Goal: Task Accomplishment & Management: Complete application form

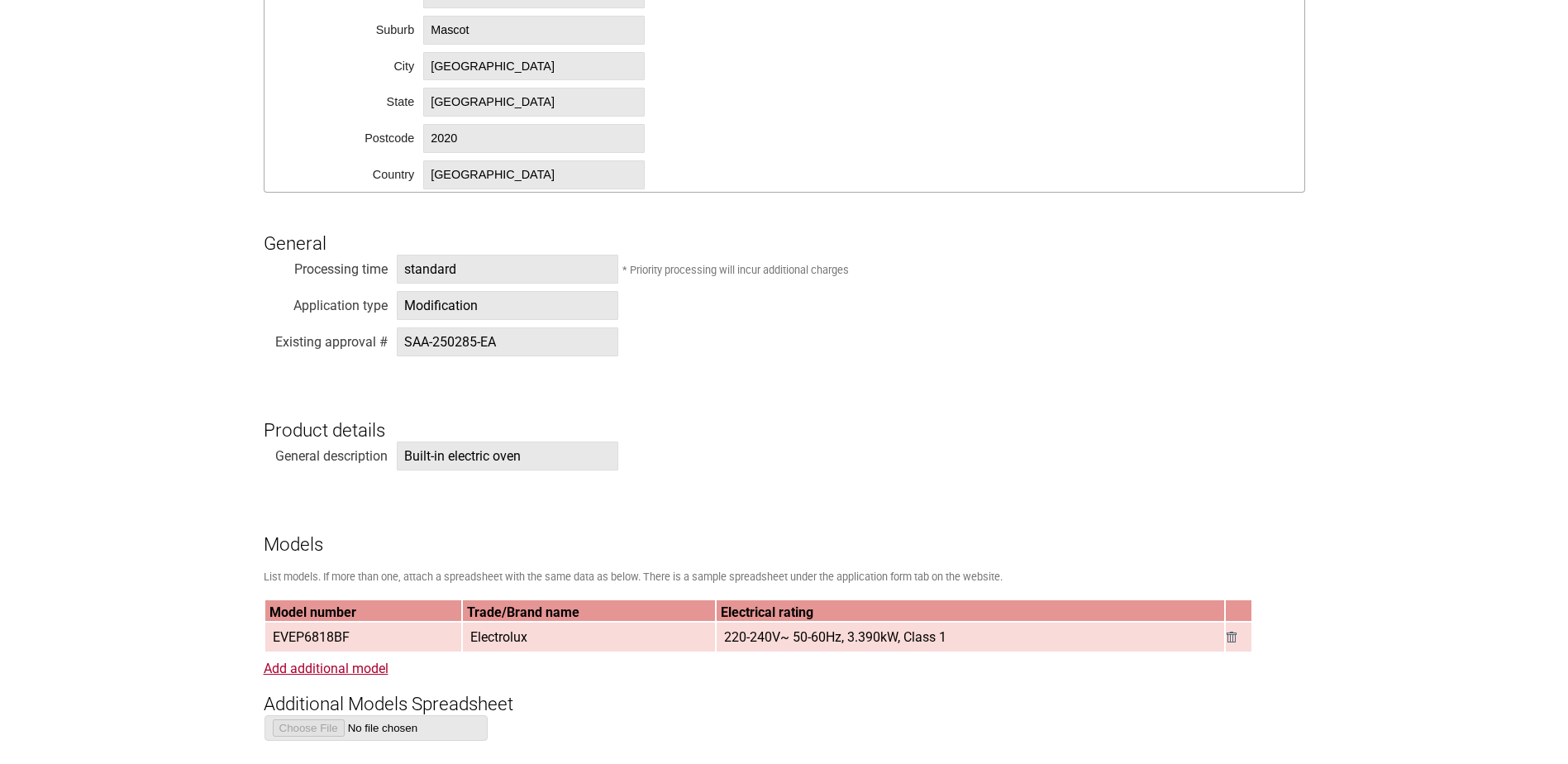
scroll to position [993, 0]
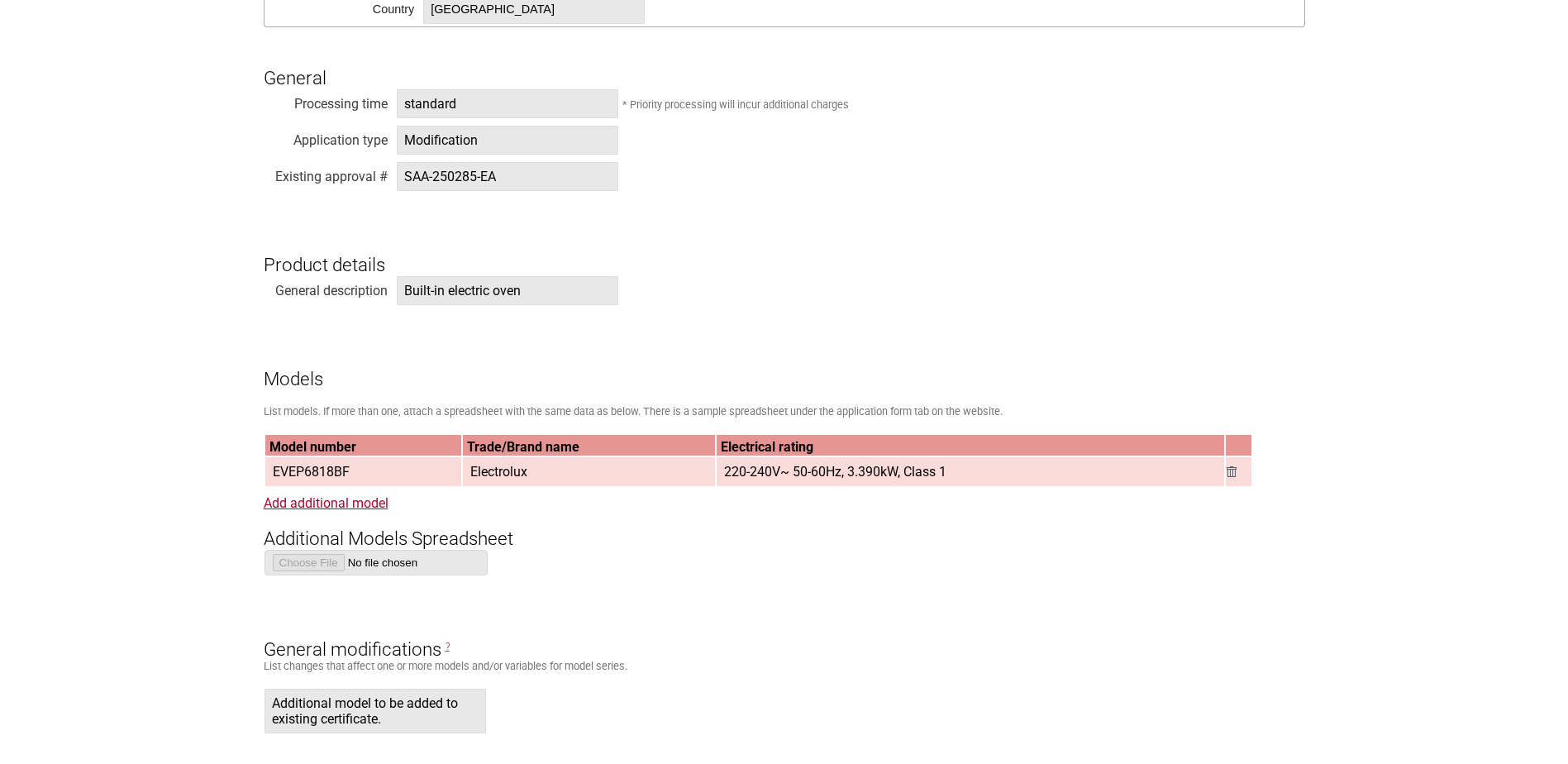
drag, startPoint x: 418, startPoint y: 523, endPoint x: 397, endPoint y: 484, distance: 44.3
click at [418, 522] on h3 "Additional Models Spreadsheet" at bounding box center [784, 525] width 1041 height 49
click at [373, 474] on td "EVEP6818BF" at bounding box center [363, 472] width 197 height 29
drag, startPoint x: 347, startPoint y: 469, endPoint x: 275, endPoint y: 465, distance: 72.1
click at [275, 465] on span "EVEP6818BF" at bounding box center [310, 472] width 90 height 27
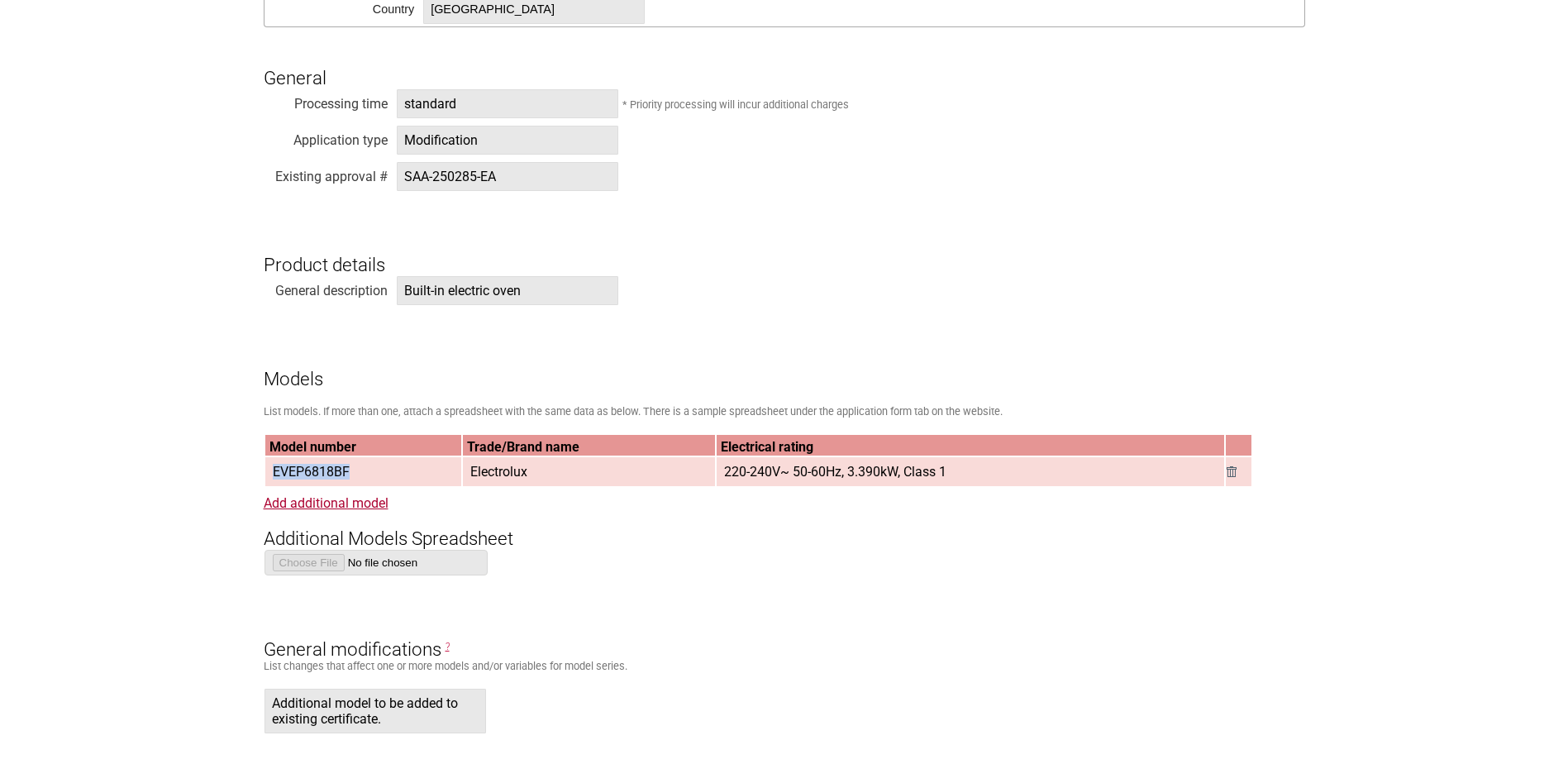
copy span "EVEP6818BF"
click at [1167, 171] on div "Existing approval # SAA-250285-EA" at bounding box center [784, 179] width 1041 height 36
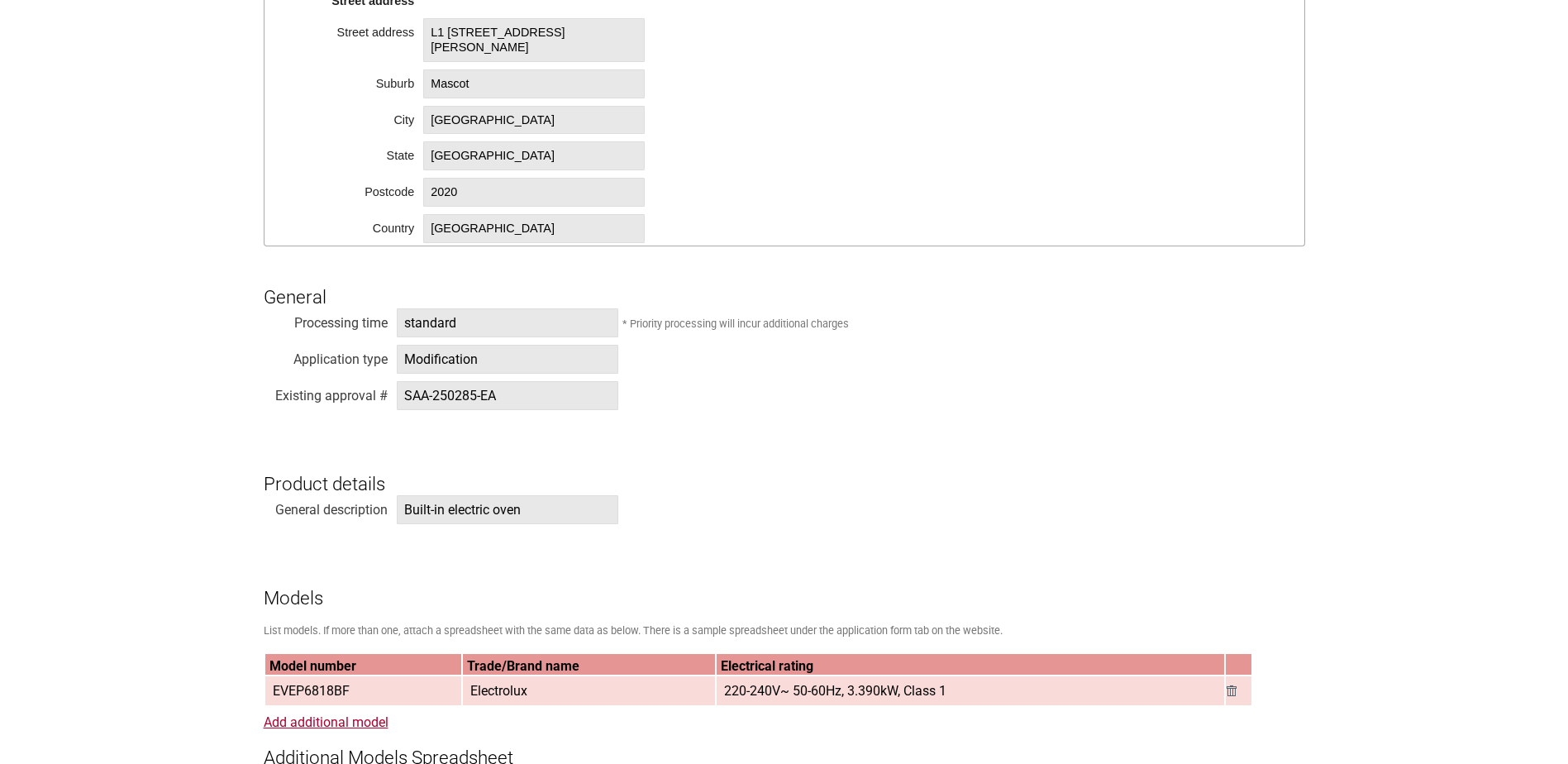
scroll to position [1075, 0]
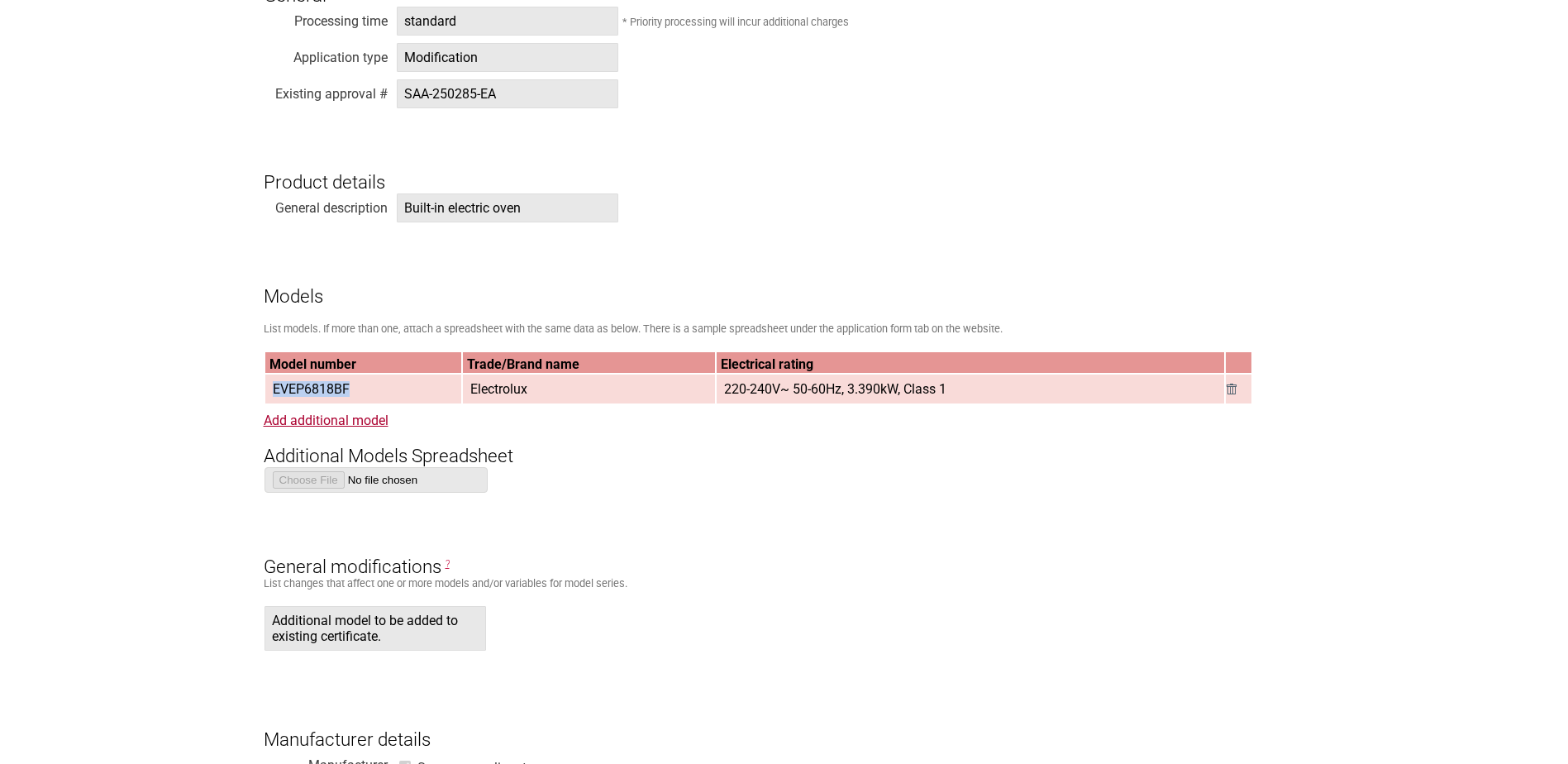
drag, startPoint x: 355, startPoint y: 394, endPoint x: 268, endPoint y: 396, distance: 87.0
click at [268, 396] on td "EVEP6818BF" at bounding box center [363, 389] width 197 height 29
copy span "EVEP6818BF"
drag, startPoint x: 531, startPoint y: 396, endPoint x: 474, endPoint y: 398, distance: 57.0
click at [474, 398] on td "Electrolux" at bounding box center [589, 389] width 251 height 29
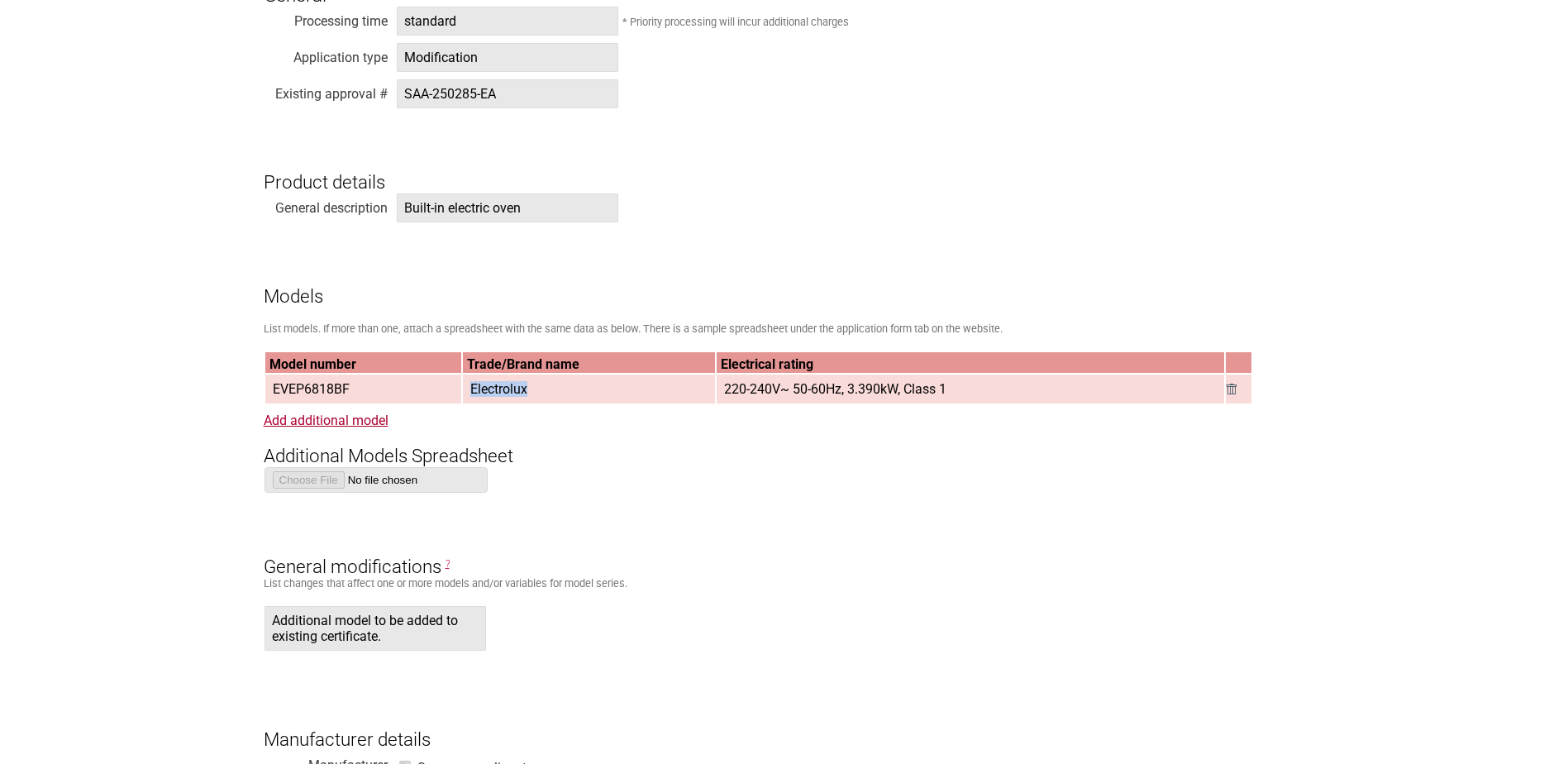
copy span "Electrolux"
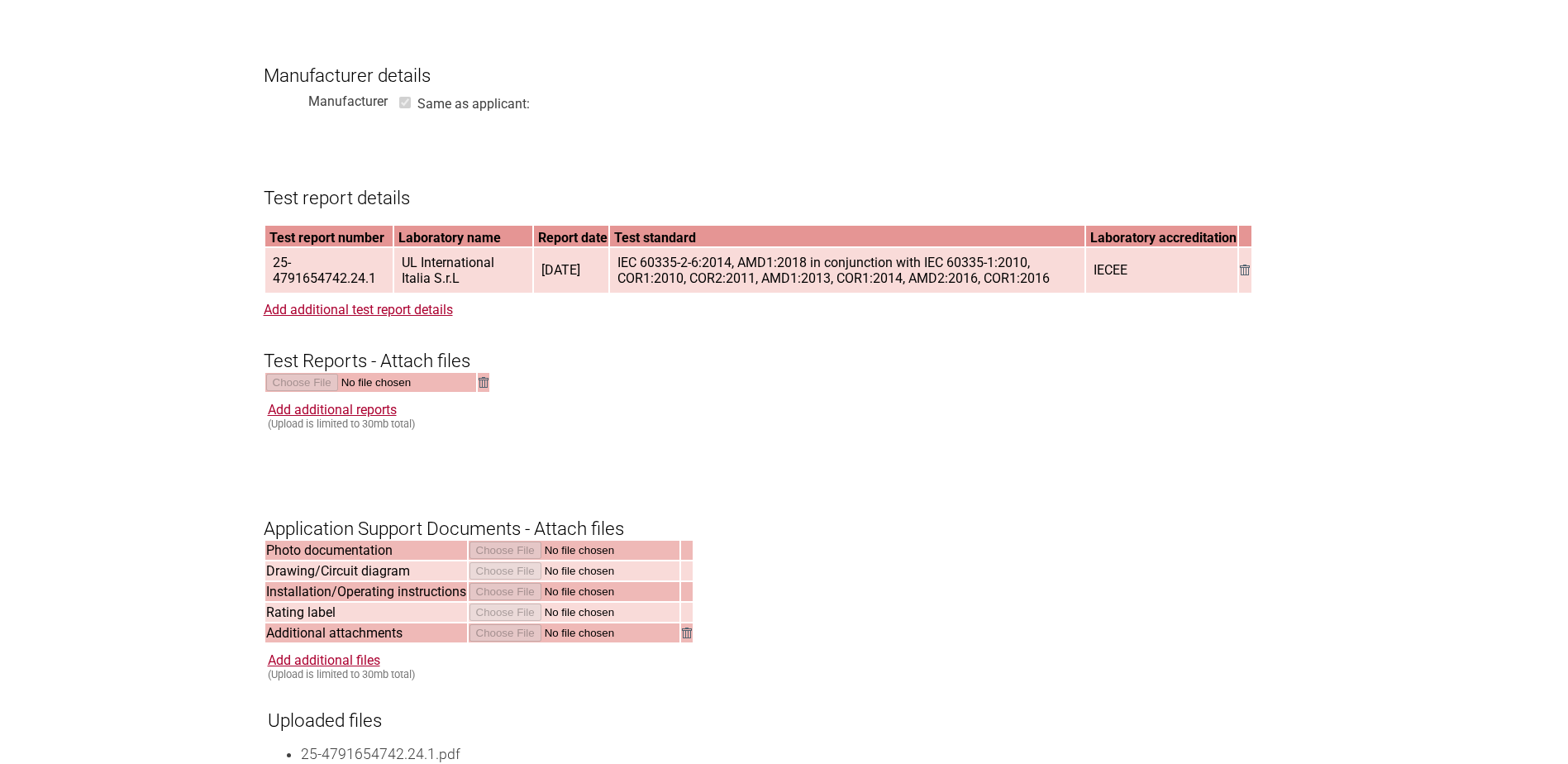
scroll to position [1489, 0]
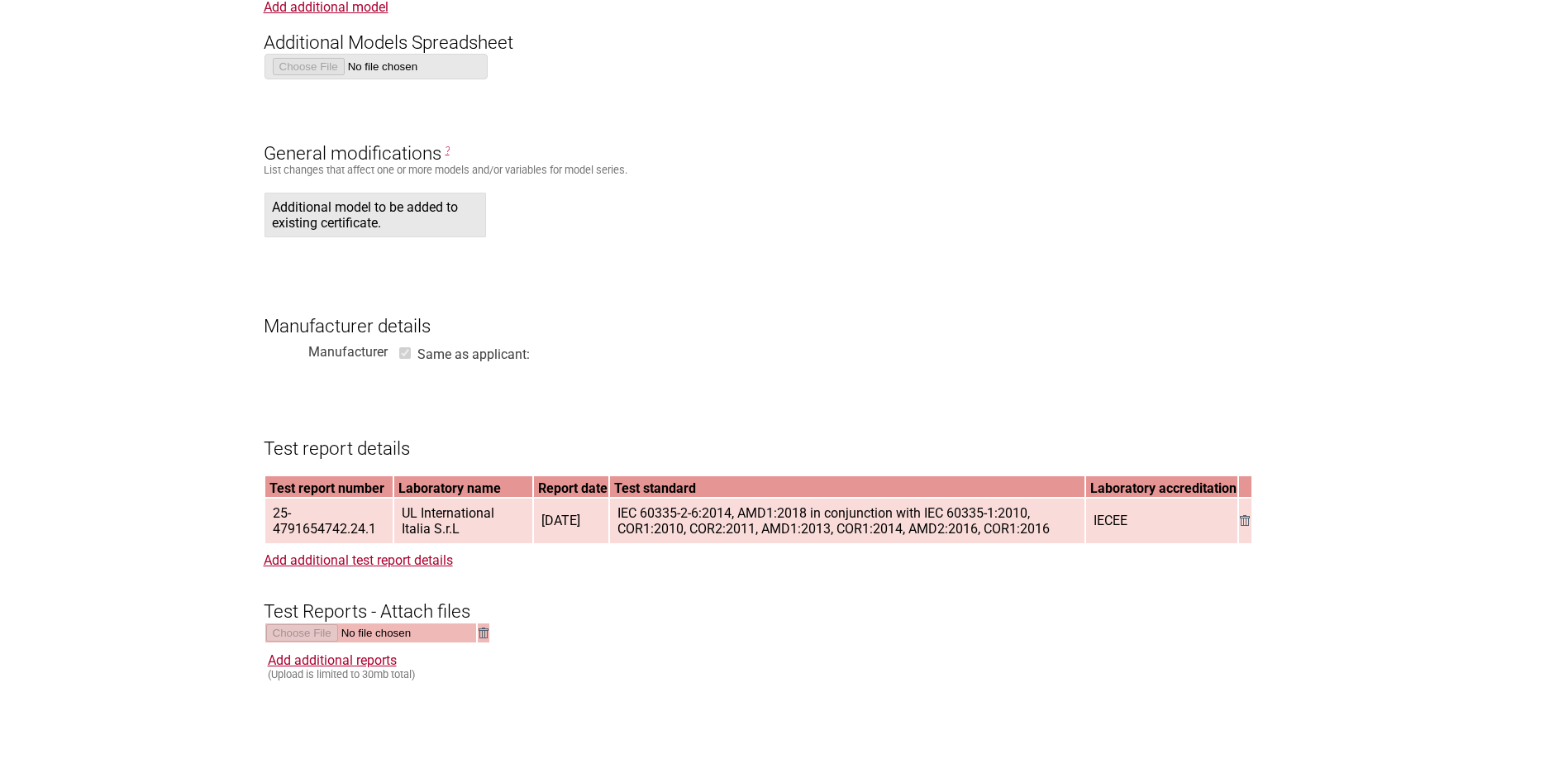
click at [189, 585] on section "Application for Electrical Certification Resume key: 54ux6L29 Please record thi…" at bounding box center [784, 240] width 1568 height 3085
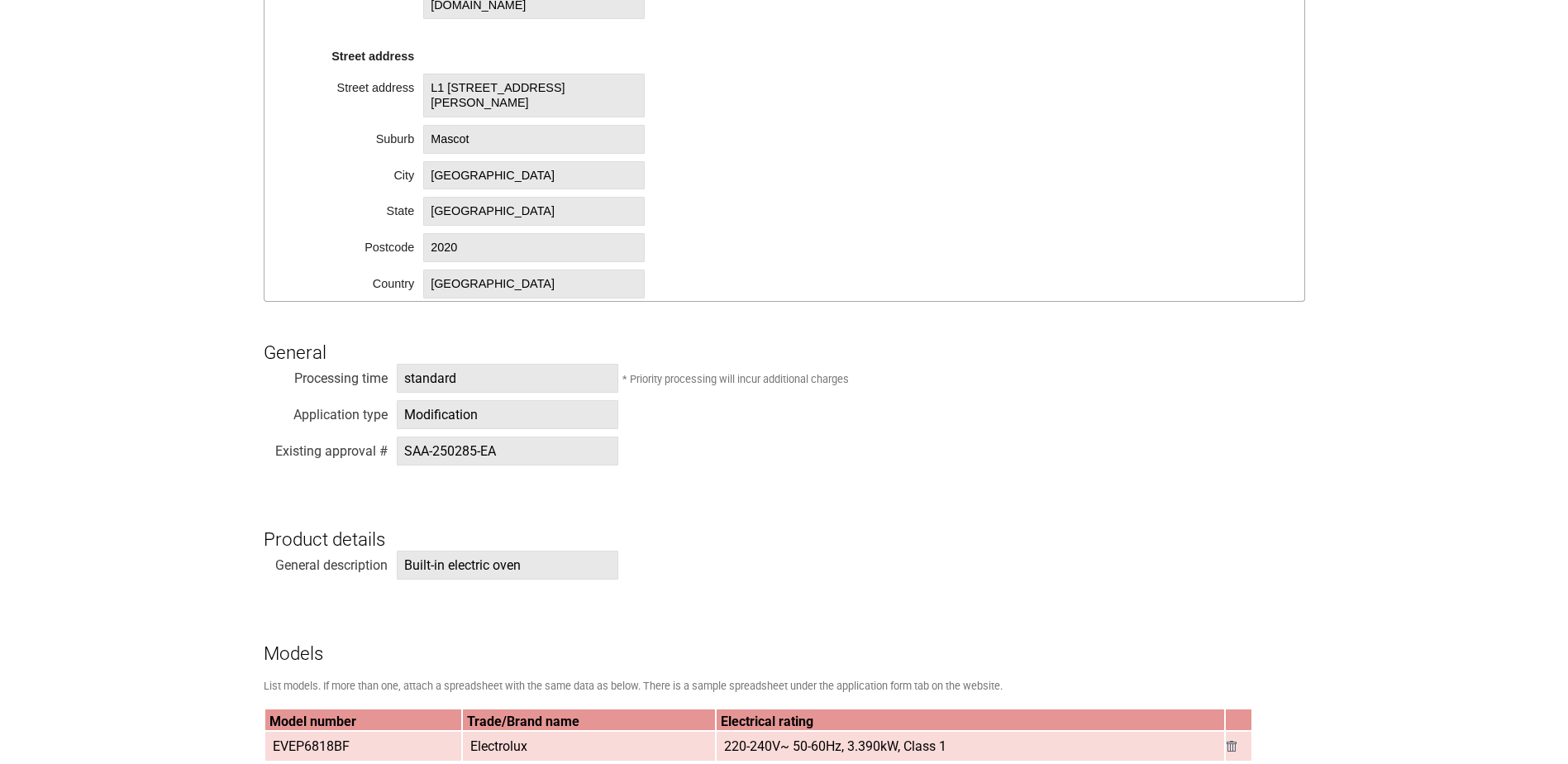
scroll to position [496, 0]
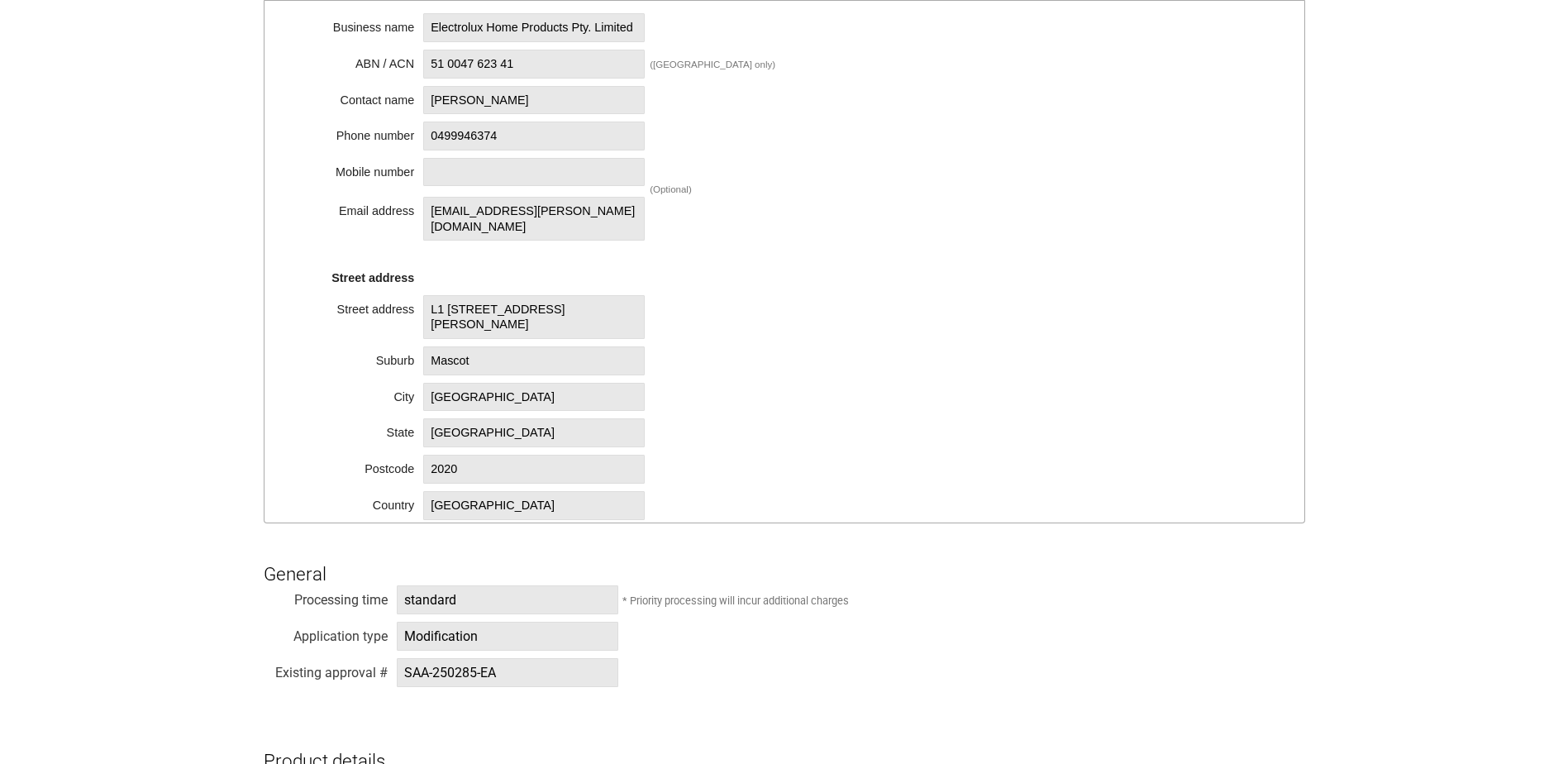
click at [1032, 291] on div "Business name Electrolux Home Products Pty. Limited ABN / ACN 51 0047 623 41 ([…" at bounding box center [784, 262] width 1041 height 523
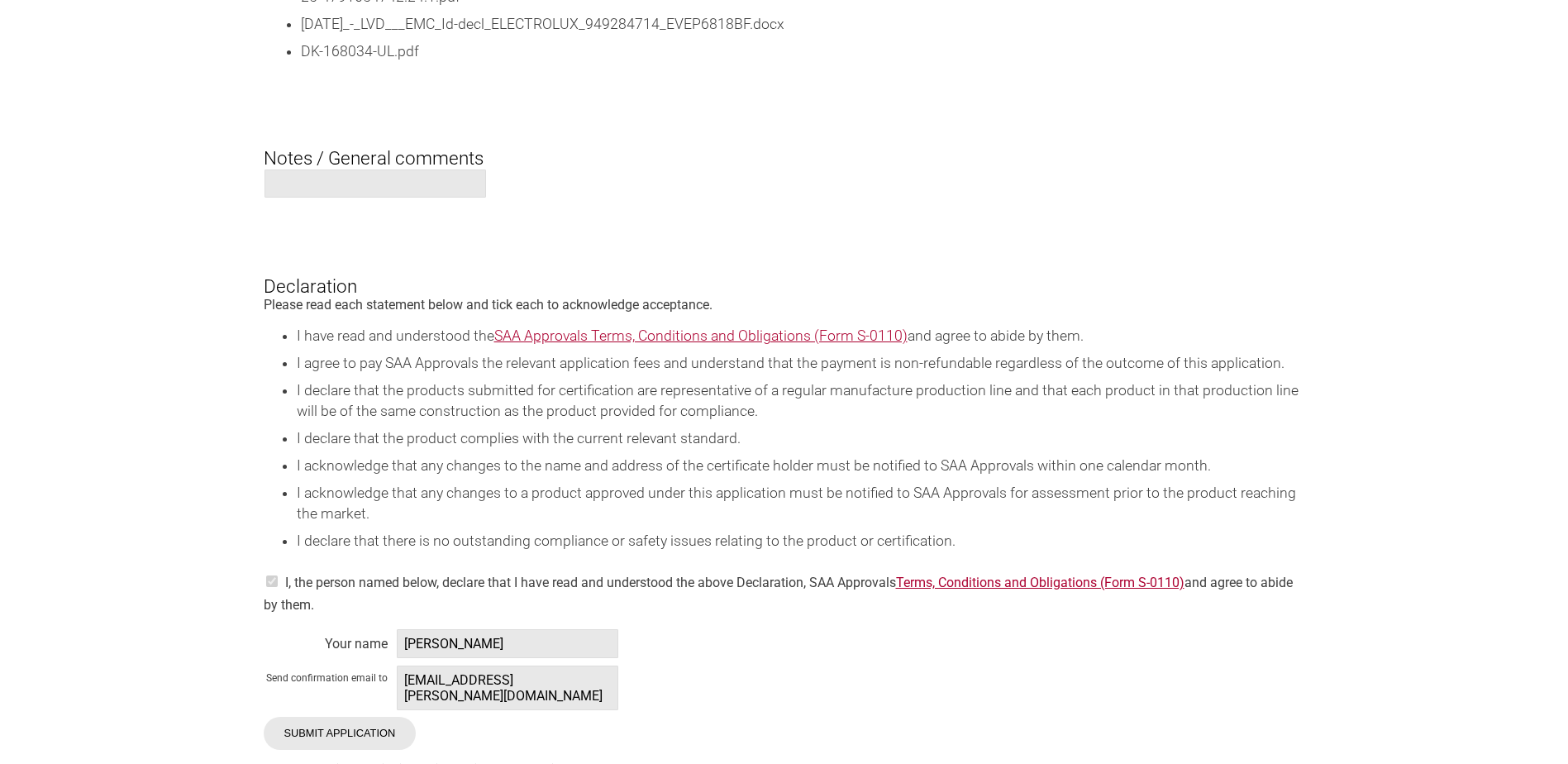
scroll to position [2811, 0]
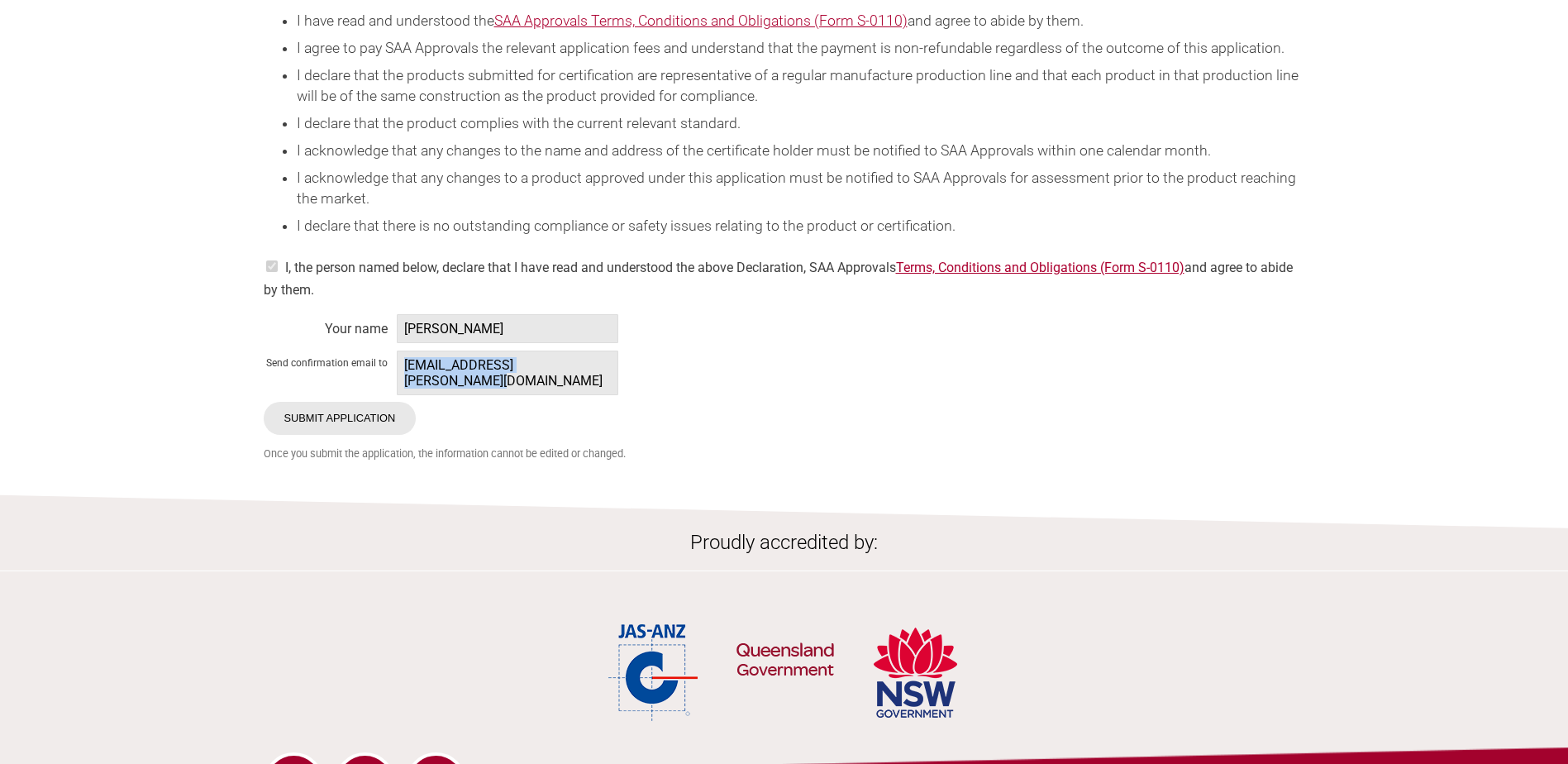
drag, startPoint x: 556, startPoint y: 380, endPoint x: 402, endPoint y: 385, distance: 154.1
click at [402, 385] on span "[EMAIL_ADDRESS][PERSON_NAME][DOMAIN_NAME]" at bounding box center [507, 372] width 221 height 45
copy span "[EMAIL_ADDRESS][PERSON_NAME][DOMAIN_NAME]"
